Goal: Task Accomplishment & Management: Complete application form

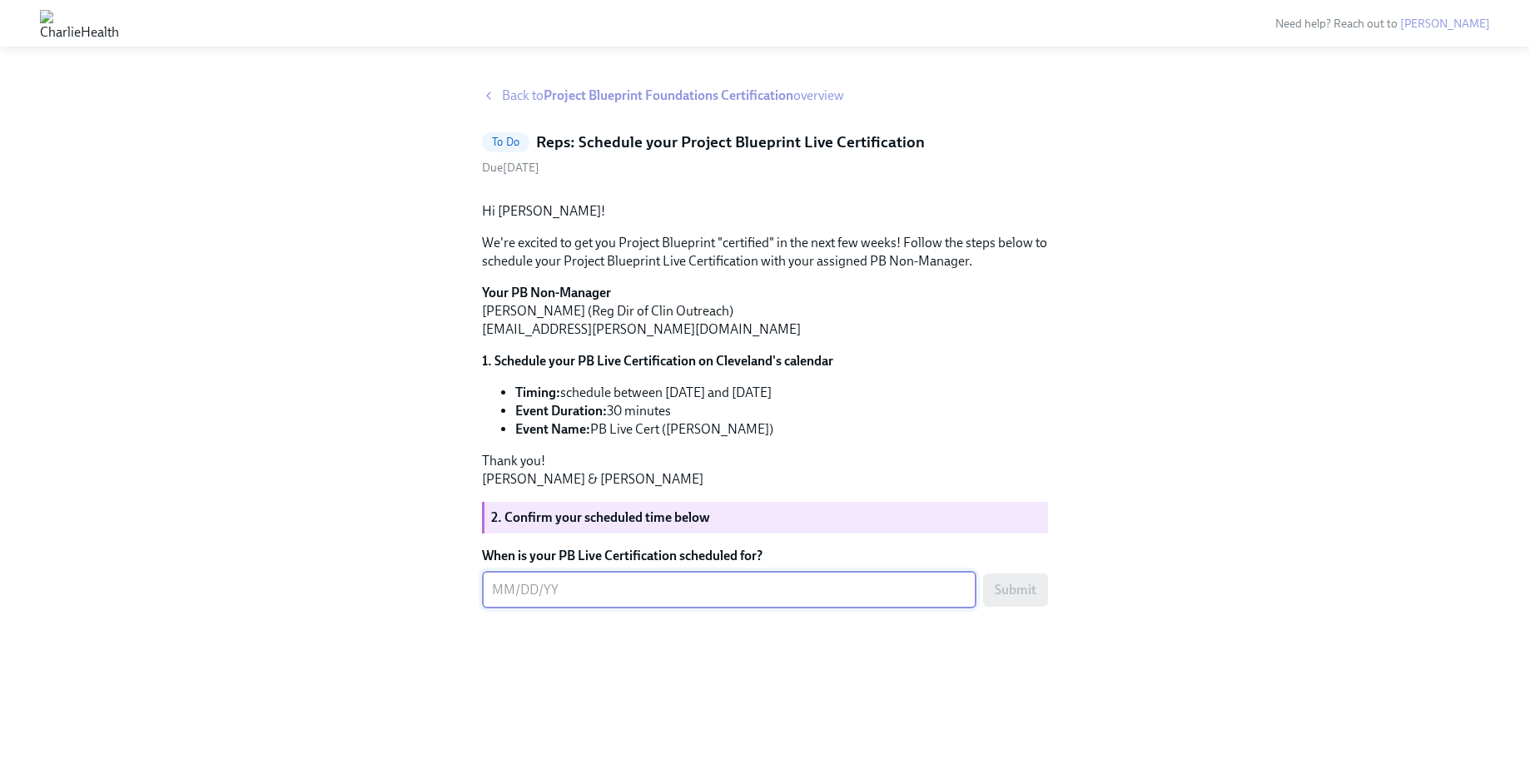
scroll to position [41, 0]
type textarea "[DATE]"
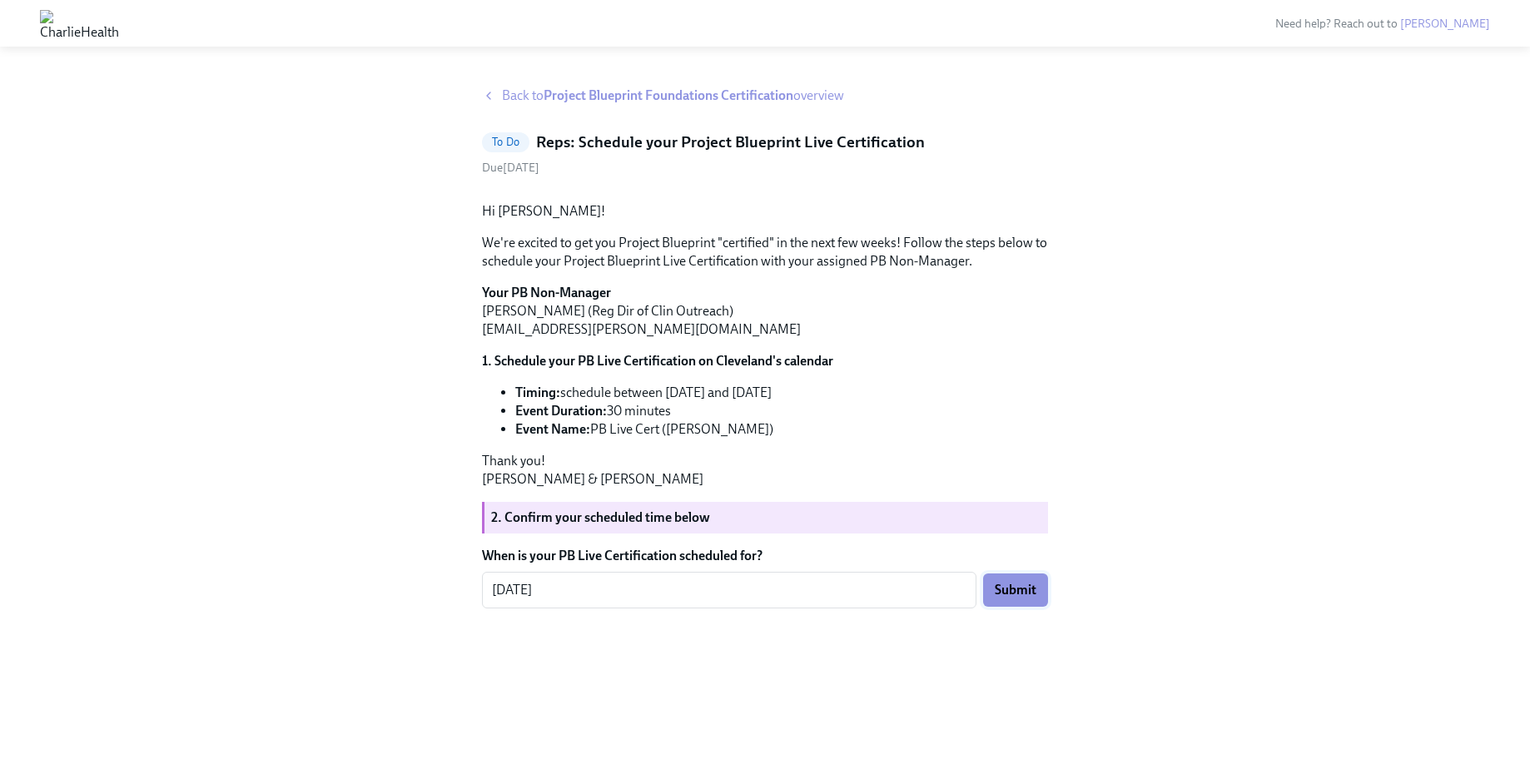
click at [1019, 607] on button "Submit" at bounding box center [1016, 590] width 65 height 33
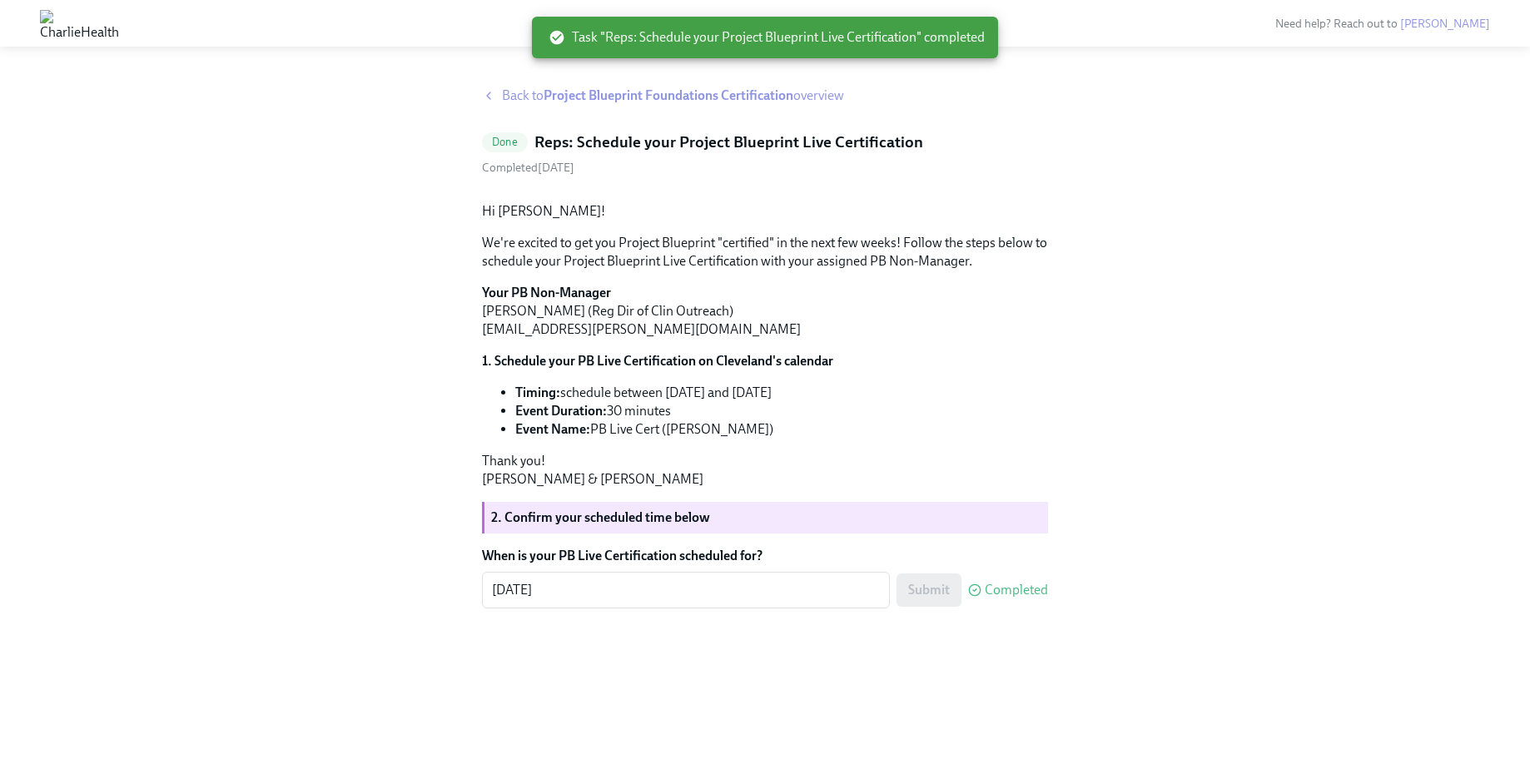
scroll to position [0, 0]
click at [569, 98] on strong "Project Blueprint Foundations Certification" at bounding box center [669, 96] width 250 height 16
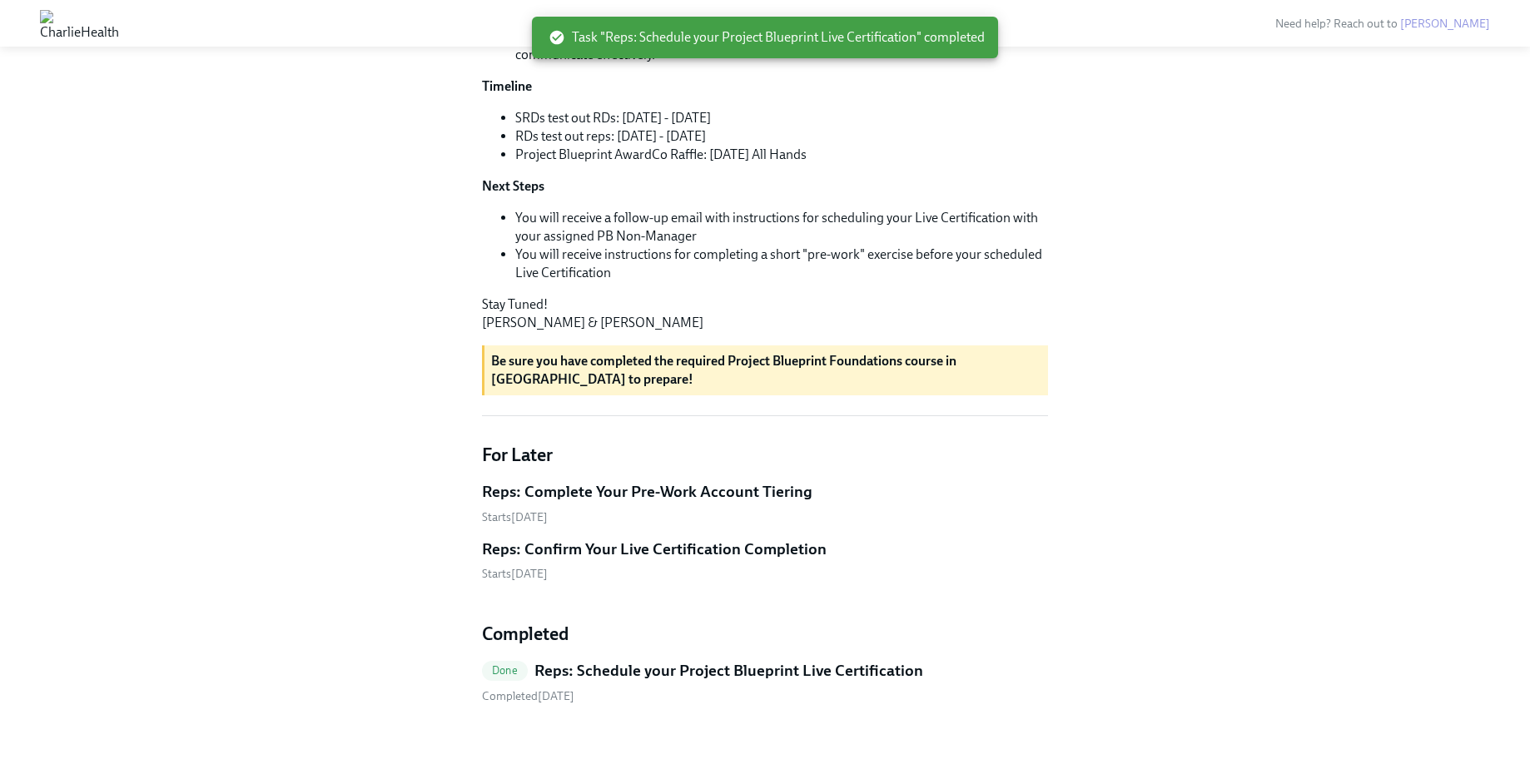
scroll to position [559, 0]
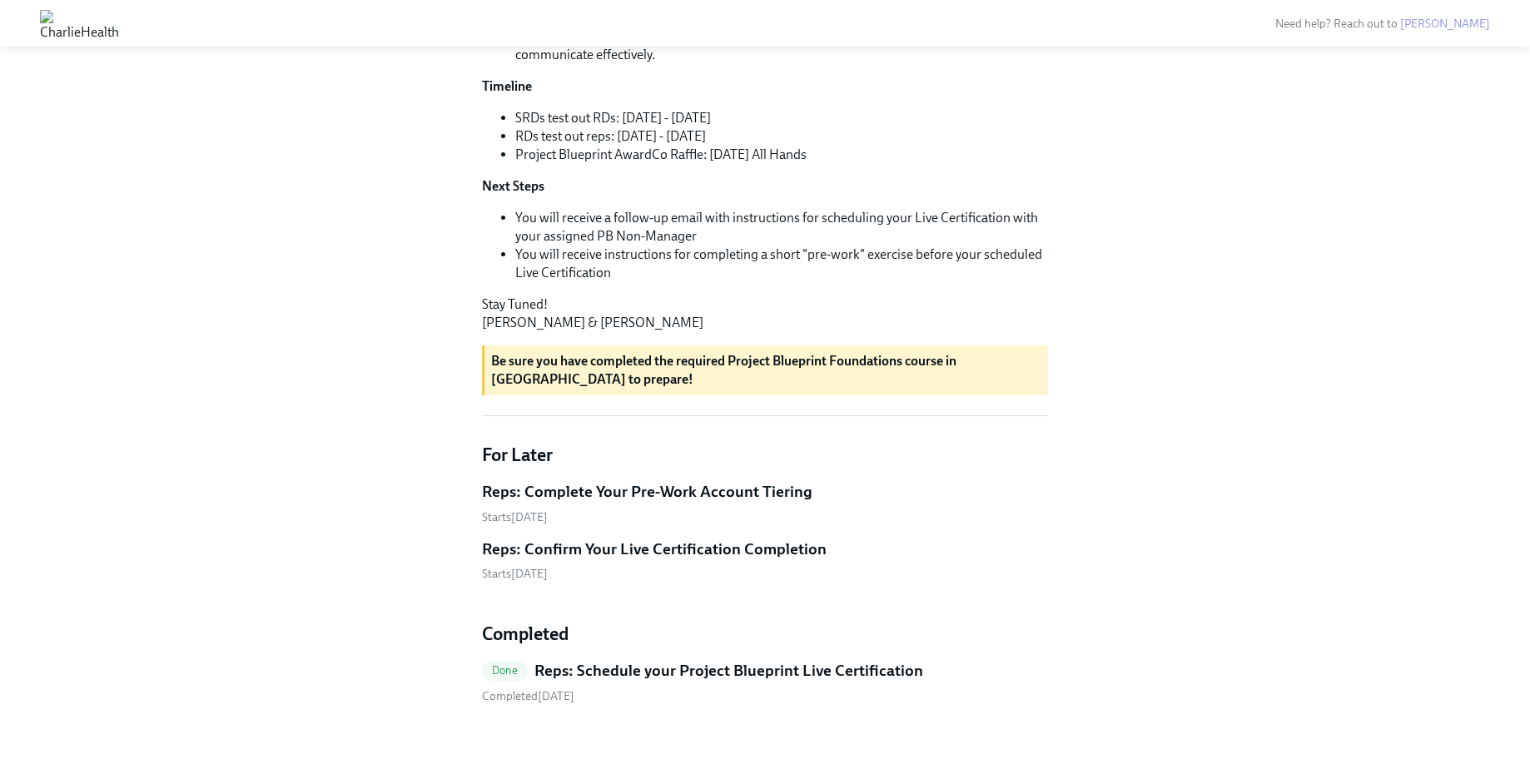
click at [629, 546] on h5 "Reps: Confirm Your Live Certification Completion" at bounding box center [654, 550] width 345 height 22
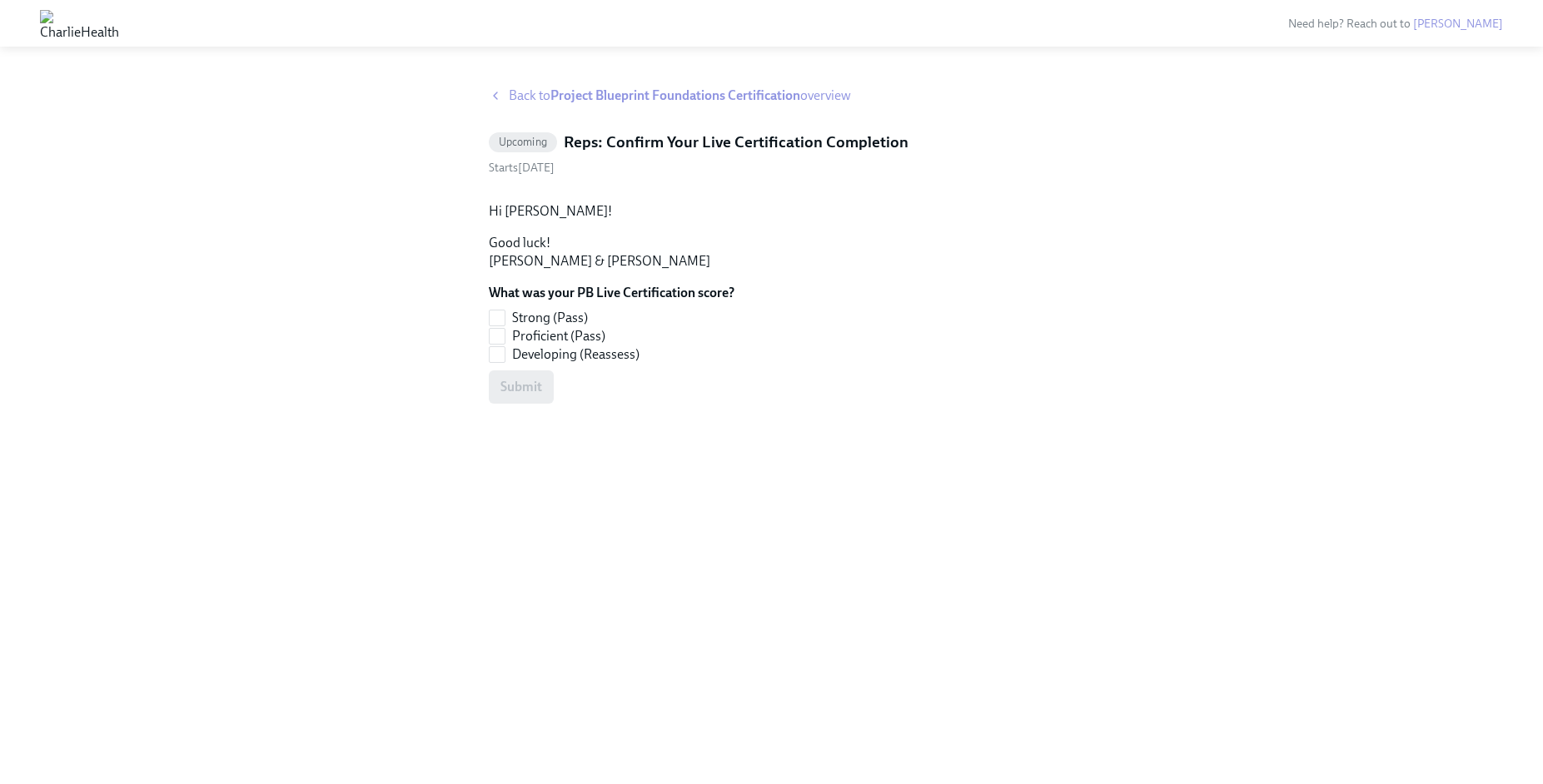
click at [495, 97] on icon at bounding box center [496, 96] width 14 height 14
